Goal: Task Accomplishment & Management: Manage account settings

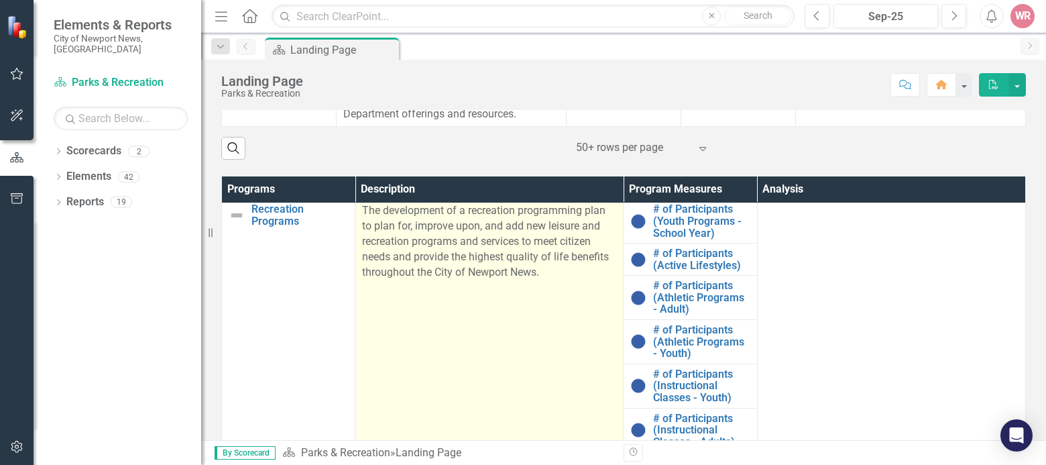
scroll to position [201, 0]
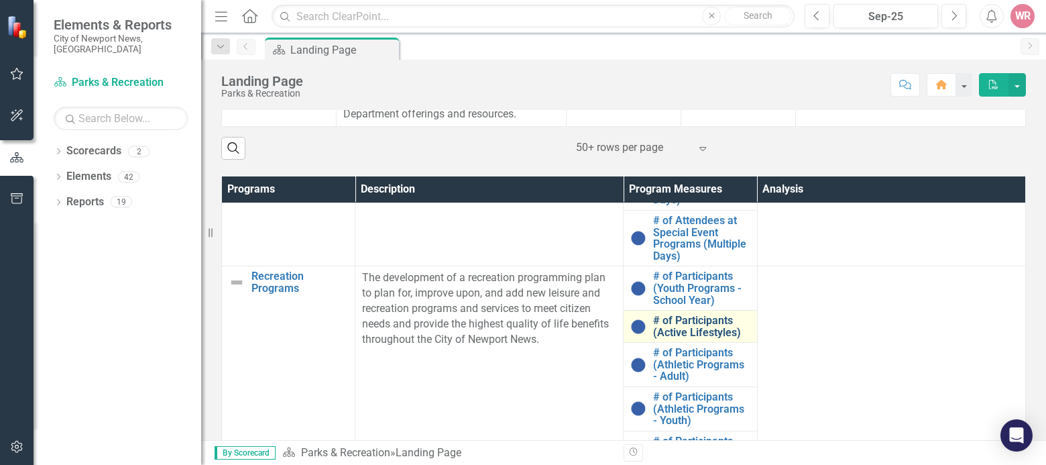
click at [680, 323] on link "# of Participants (Active Lifestyles)" at bounding box center [701, 325] width 97 height 23
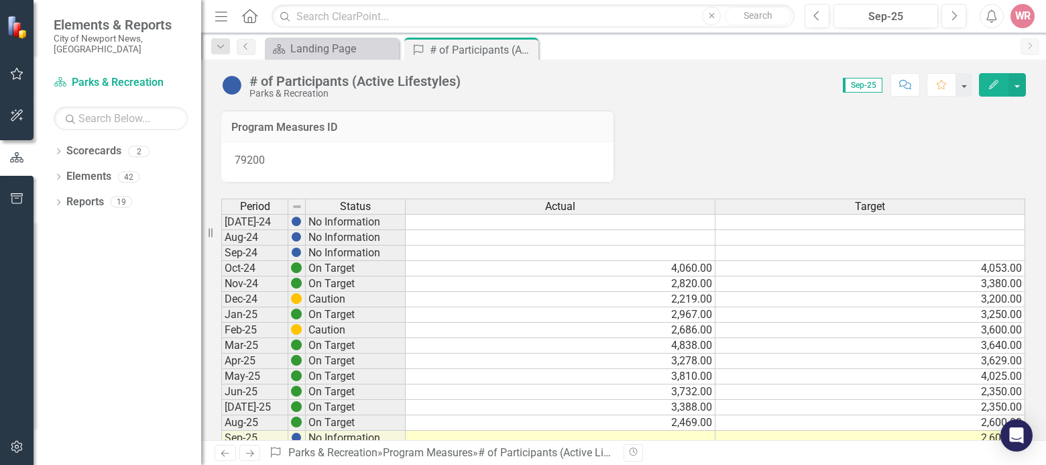
scroll to position [67, 0]
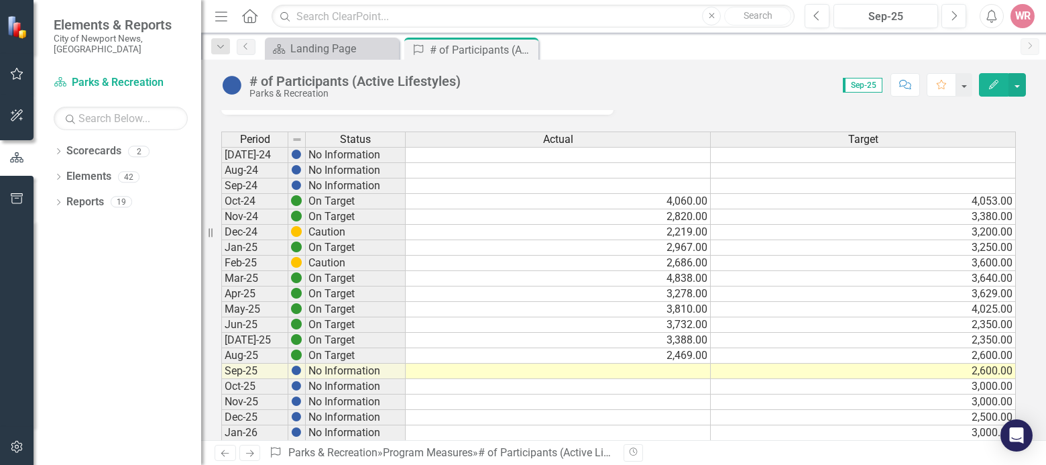
click at [652, 369] on td at bounding box center [558, 370] width 305 height 15
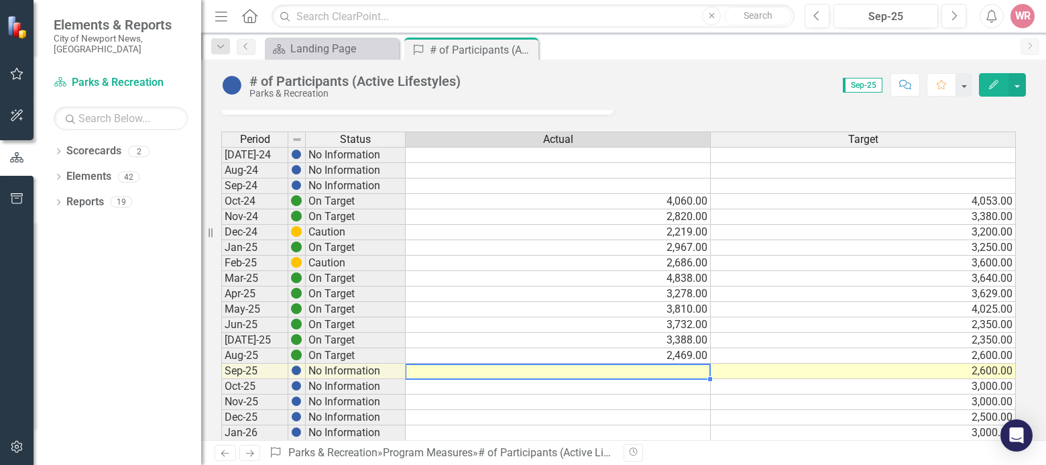
click at [656, 376] on td at bounding box center [558, 370] width 305 height 15
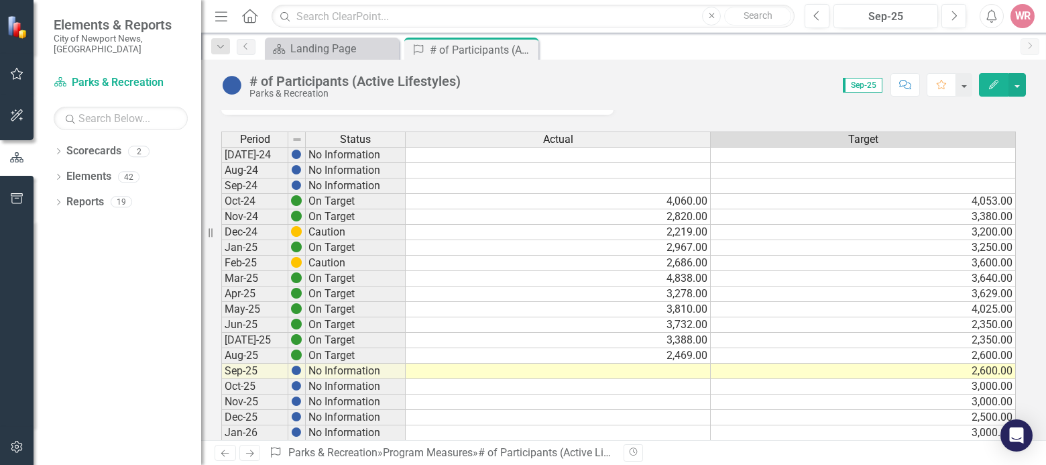
click at [696, 377] on td at bounding box center [558, 370] width 305 height 15
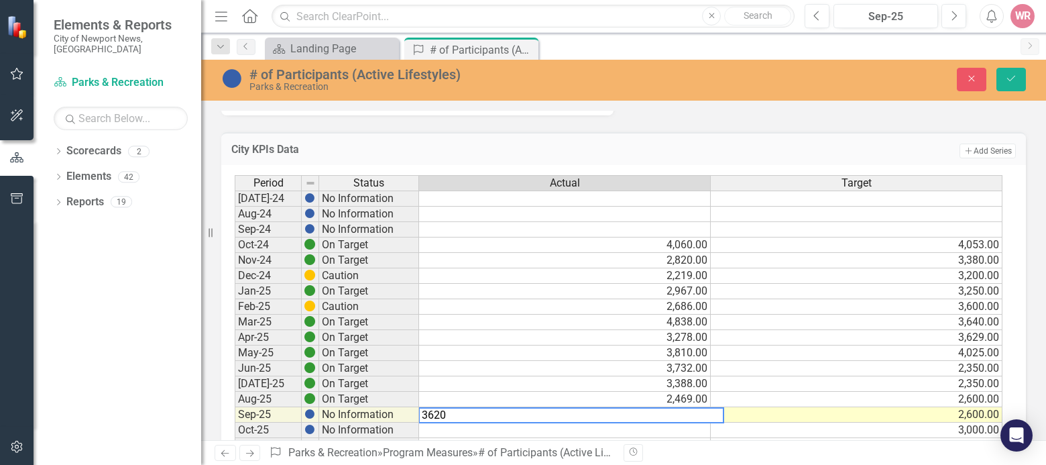
type textarea "3620"
click at [845, 85] on button "Save" at bounding box center [1010, 79] width 29 height 23
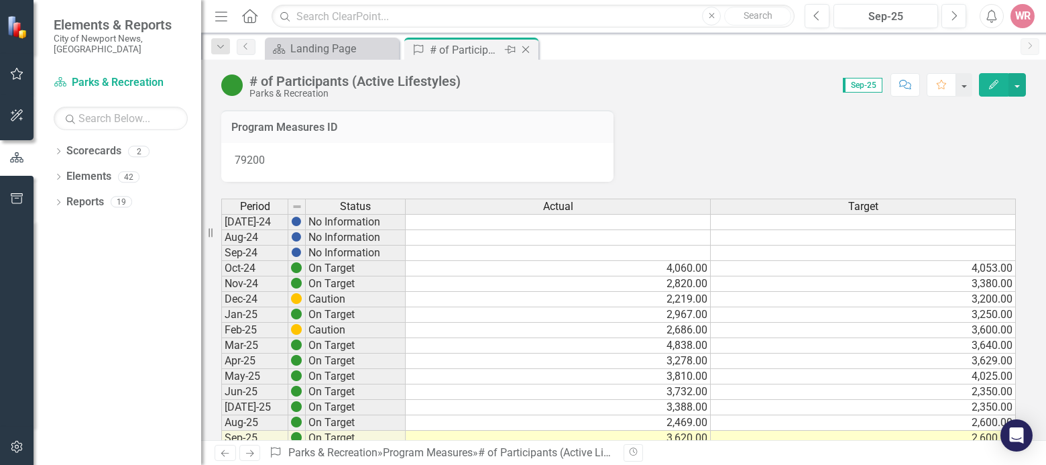
click at [528, 50] on icon "Close" at bounding box center [525, 49] width 13 height 11
